Goal: Find specific page/section: Find specific page/section

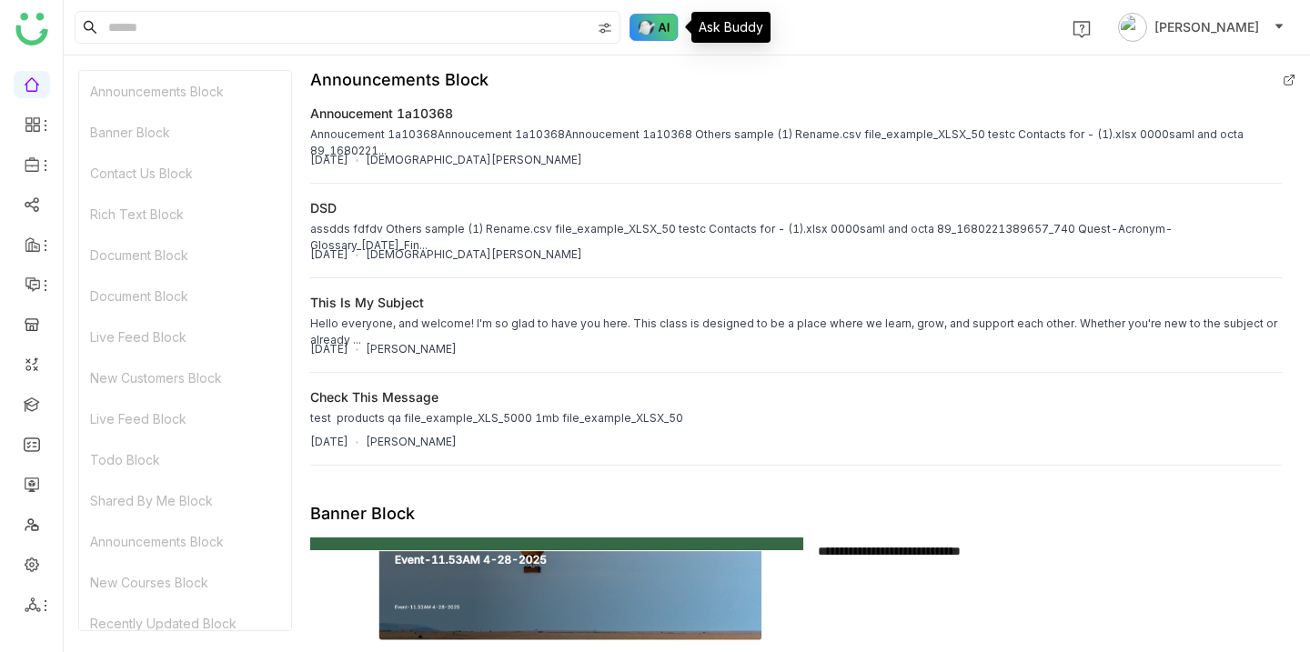
click at [663, 29] on img at bounding box center [654, 27] width 49 height 27
click at [663, 30] on img at bounding box center [654, 27] width 49 height 27
click at [651, 30] on img at bounding box center [654, 27] width 49 height 27
click at [857, 28] on div "1 [PERSON_NAME]" at bounding box center [687, 27] width 1246 height 55
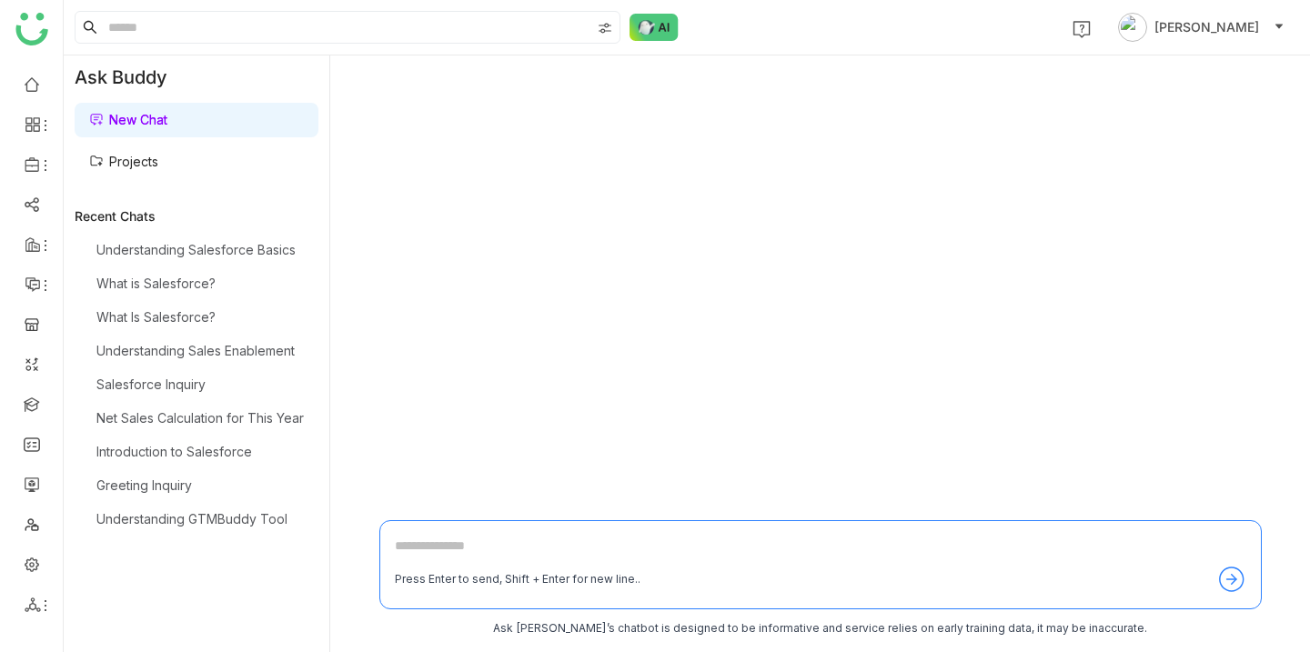
click at [158, 155] on link "Projects" at bounding box center [123, 161] width 69 height 15
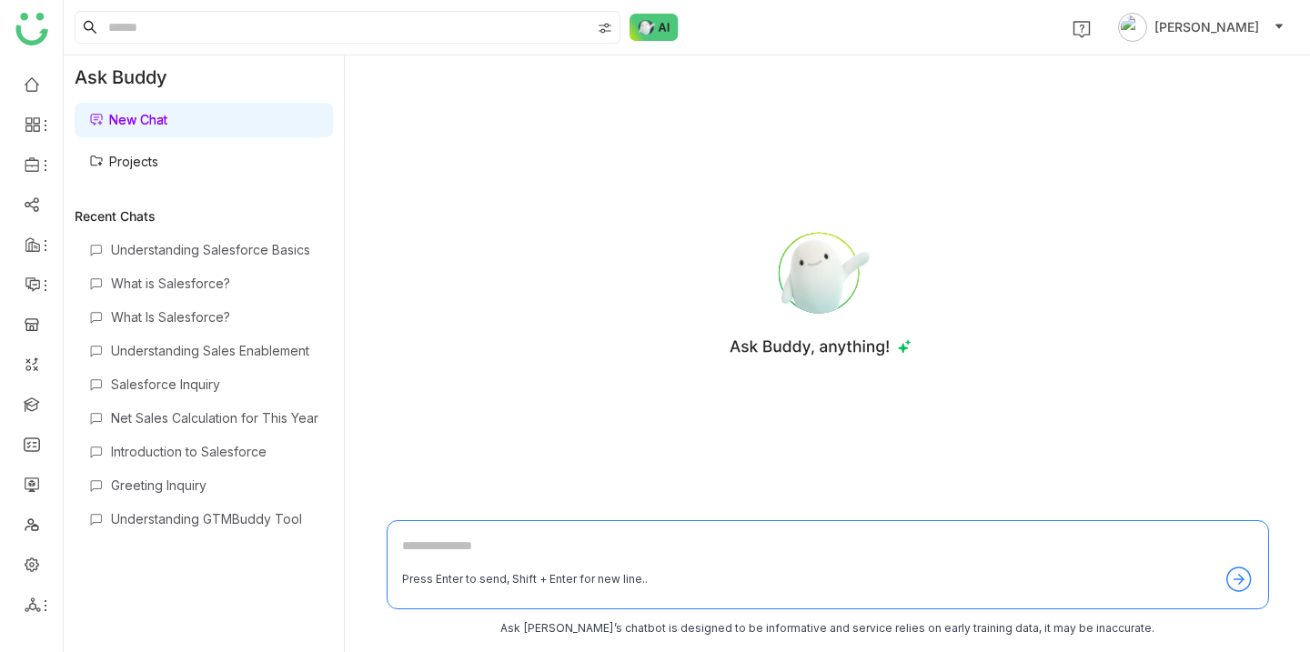
click at [118, 162] on link "Projects" at bounding box center [123, 161] width 69 height 15
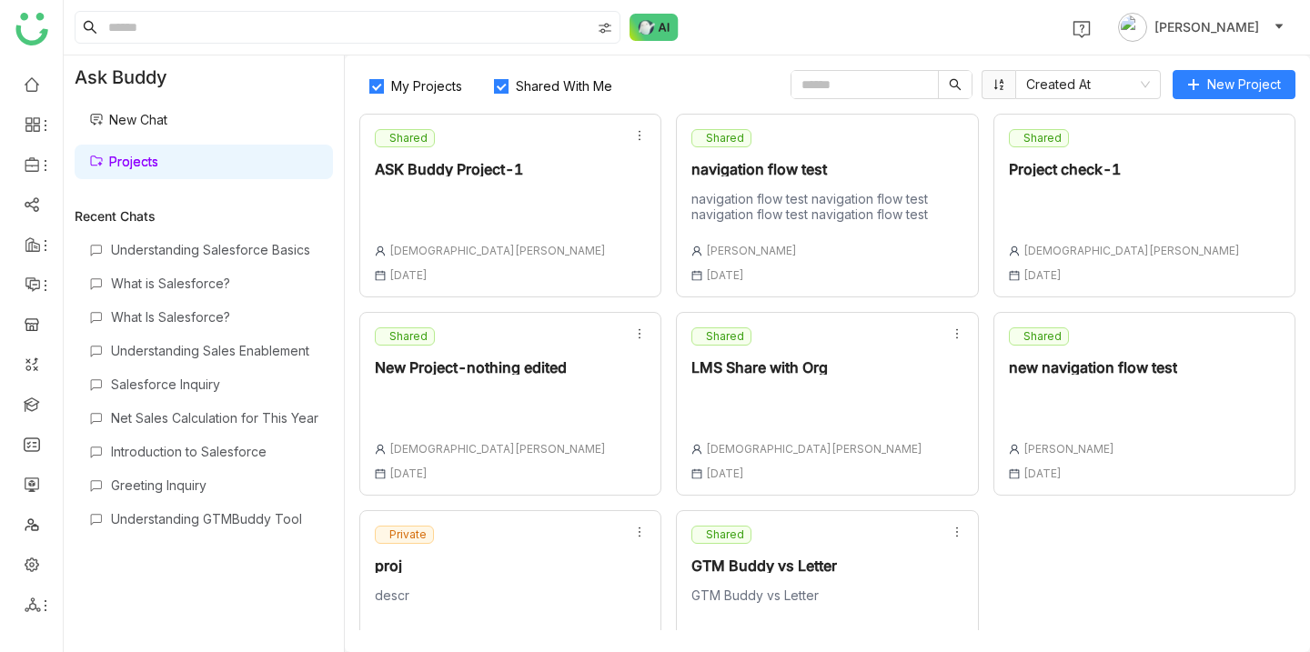
scroll to position [64, 0]
